Goal: Transaction & Acquisition: Obtain resource

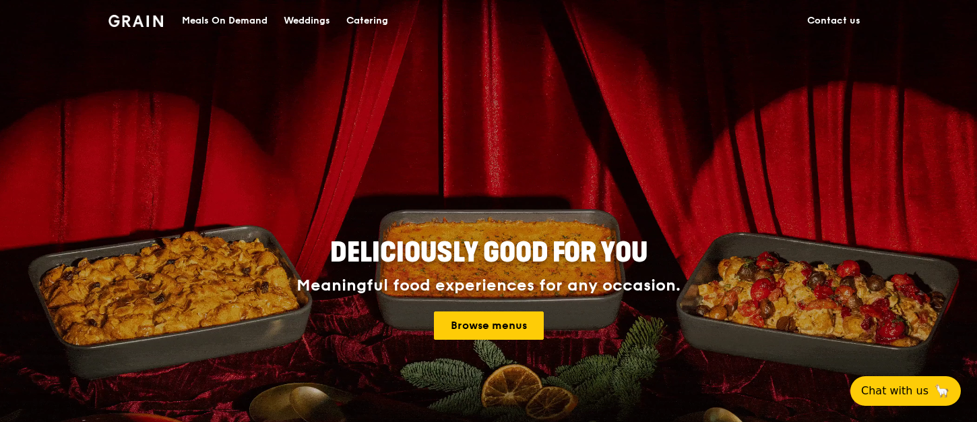
click at [372, 15] on div "Catering" at bounding box center [367, 21] width 42 height 40
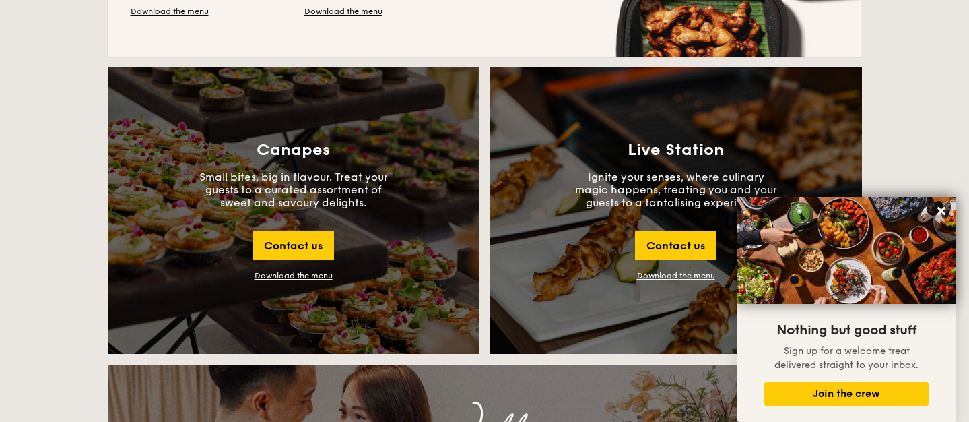
scroll to position [1439, 0]
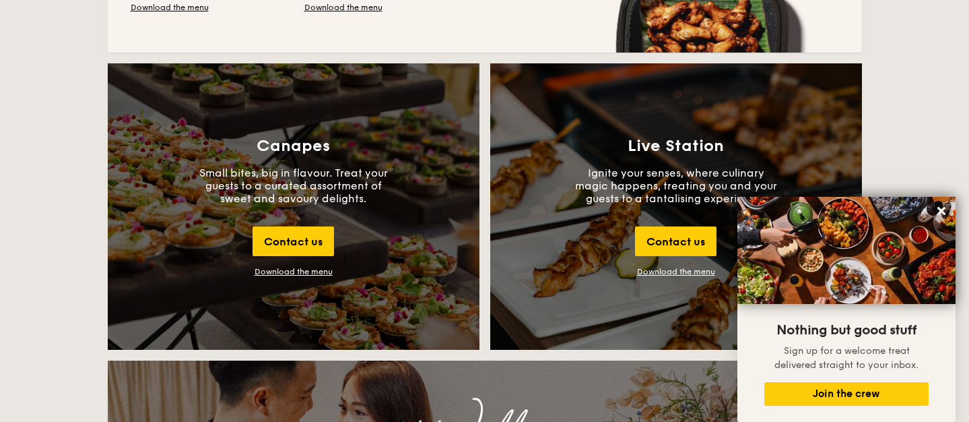
click at [288, 271] on div "Download the menu" at bounding box center [294, 271] width 78 height 9
